Goal: Information Seeking & Learning: Understand process/instructions

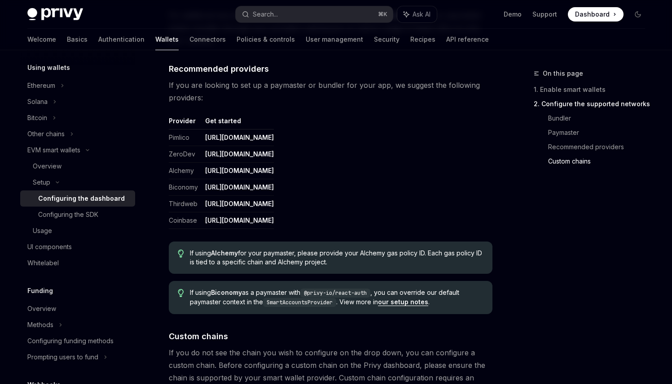
scroll to position [1168, 0]
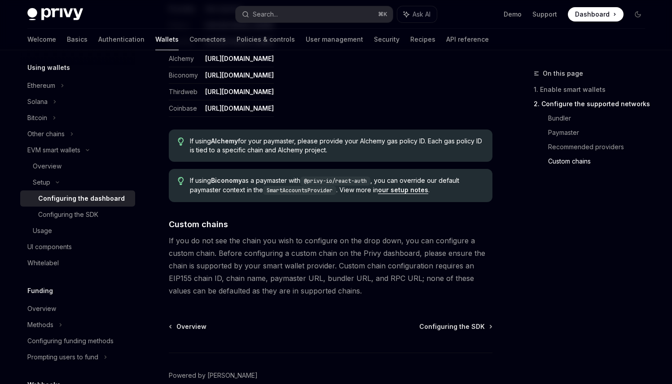
click at [195, 144] on span "If using Alchemy for your paymaster, please provide your Alchemy gas policy ID.…" at bounding box center [336, 146] width 293 height 18
click at [225, 141] on strong "Alchemy" at bounding box center [224, 141] width 27 height 8
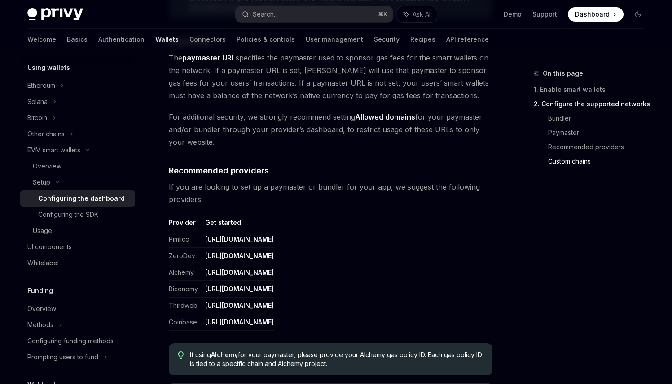
scroll to position [935, 0]
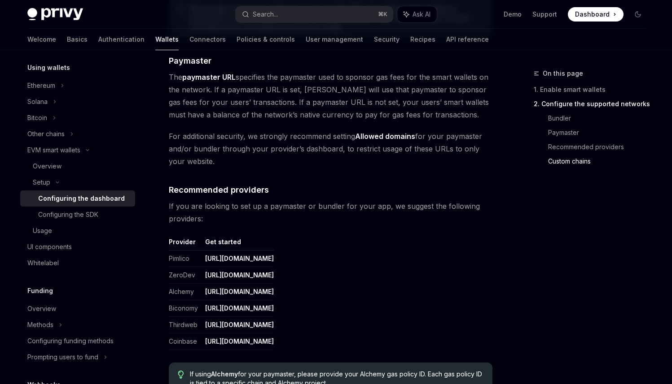
click at [315, 210] on span "If you are looking to set up a paymaster or bundler for your app, we suggest th…" at bounding box center [330, 212] width 323 height 25
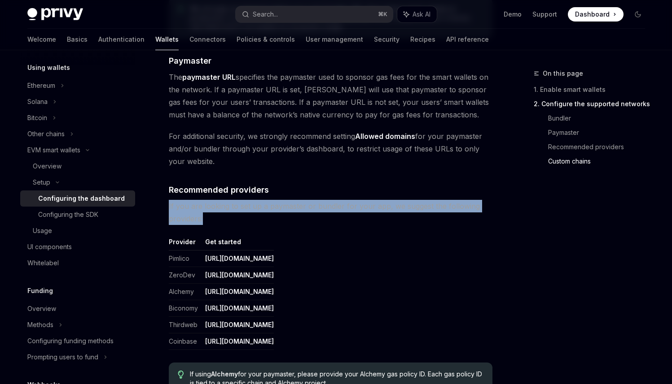
click at [313, 210] on span "If you are looking to set up a paymaster or bundler for your app, we suggest th…" at bounding box center [330, 212] width 323 height 25
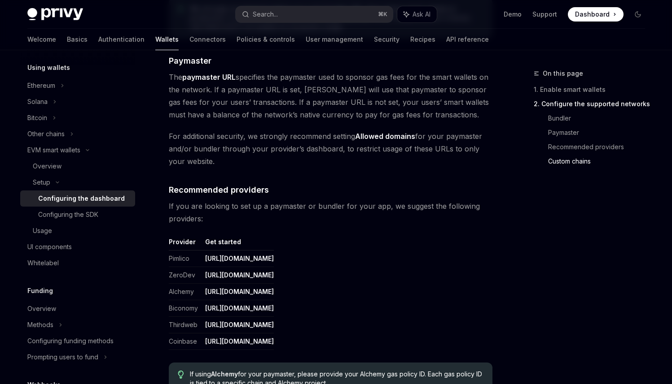
click at [304, 210] on span "If you are looking to set up a paymaster or bundler for your app, we suggest th…" at bounding box center [330, 212] width 323 height 25
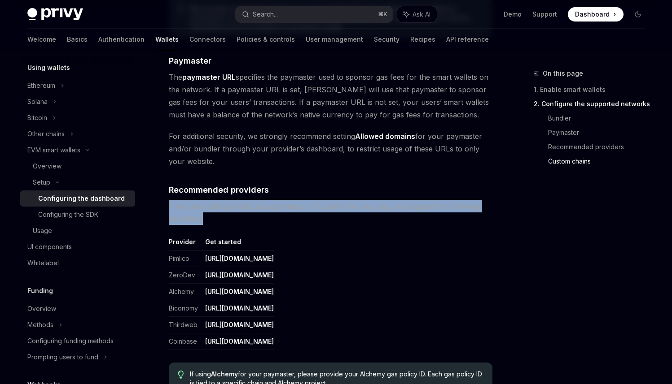
click at [319, 210] on span "If you are looking to set up a paymaster or bundler for your app, we suggest th…" at bounding box center [330, 212] width 323 height 25
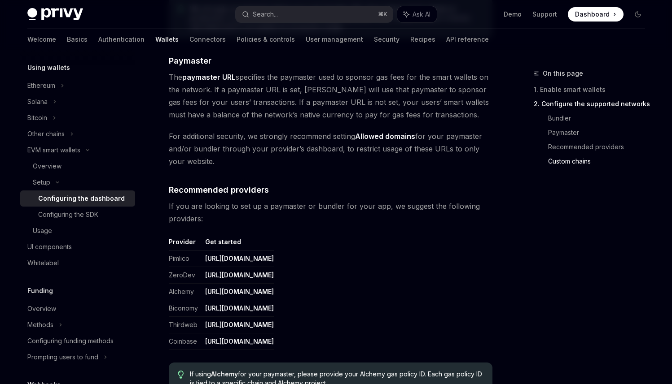
click at [311, 207] on span "If you are looking to set up a paymaster or bundler for your app, we suggest th…" at bounding box center [330, 212] width 323 height 25
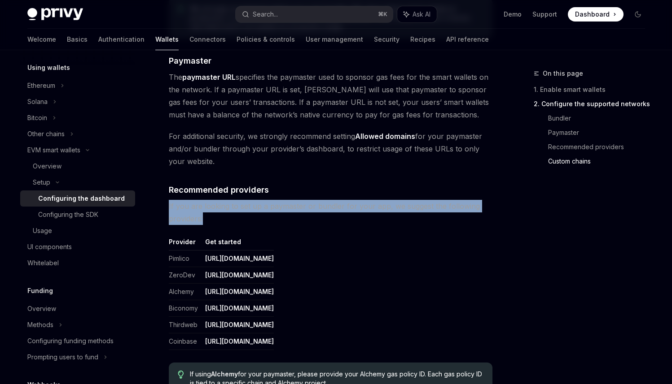
click at [319, 207] on span "If you are looking to set up a paymaster or bundler for your app, we suggest th…" at bounding box center [330, 212] width 323 height 25
